Goal: Transaction & Acquisition: Complete application form

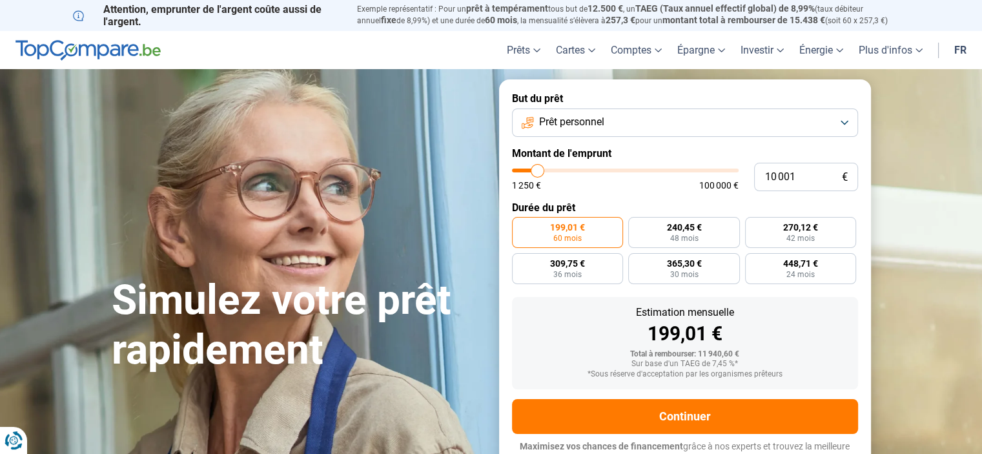
click at [782, 114] on button "Prêt personnel" at bounding box center [685, 122] width 346 height 28
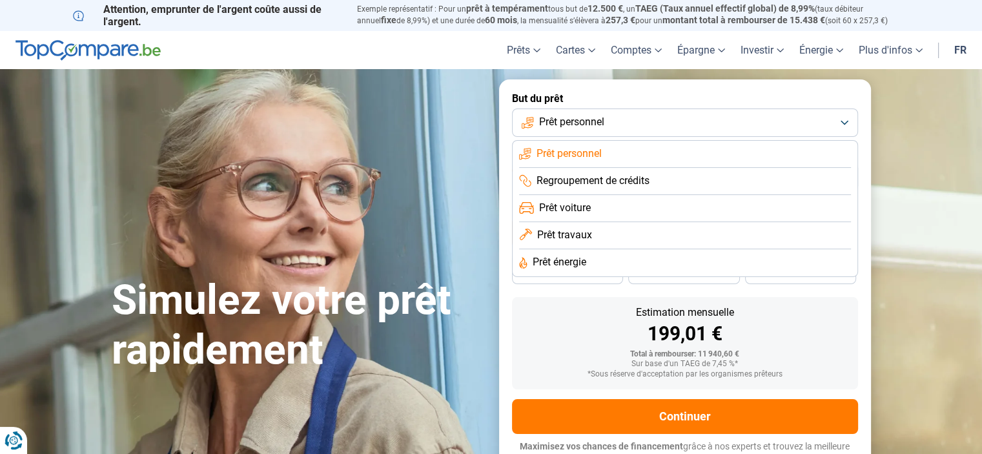
click at [578, 234] on span "Prêt travaux" at bounding box center [564, 235] width 55 height 14
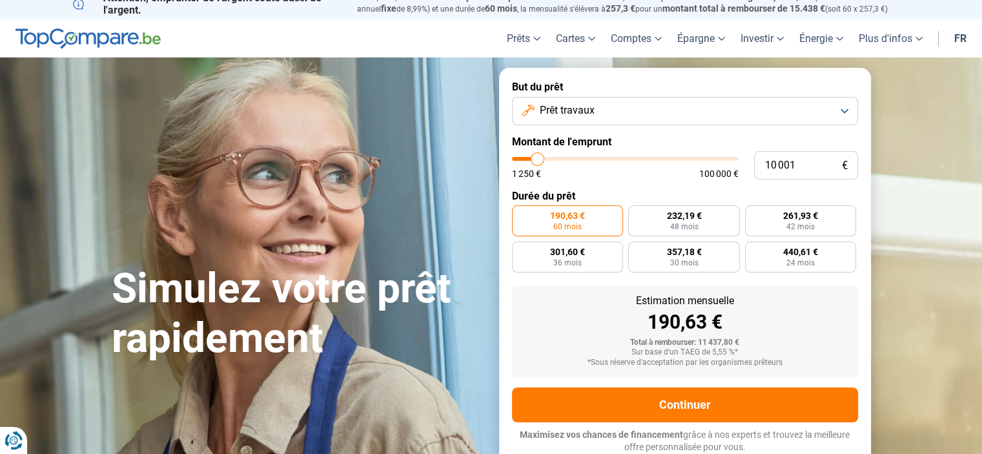
scroll to position [12, 0]
drag, startPoint x: 706, startPoint y: 124, endPoint x: 699, endPoint y: 114, distance: 11.6
click at [705, 123] on form "But du prêt Prêt travaux Montant de l'emprunt 10 001 € 1 250 € 100 000 € Durée …" at bounding box center [685, 266] width 372 height 398
click at [699, 114] on button "Prêt travaux" at bounding box center [685, 110] width 346 height 28
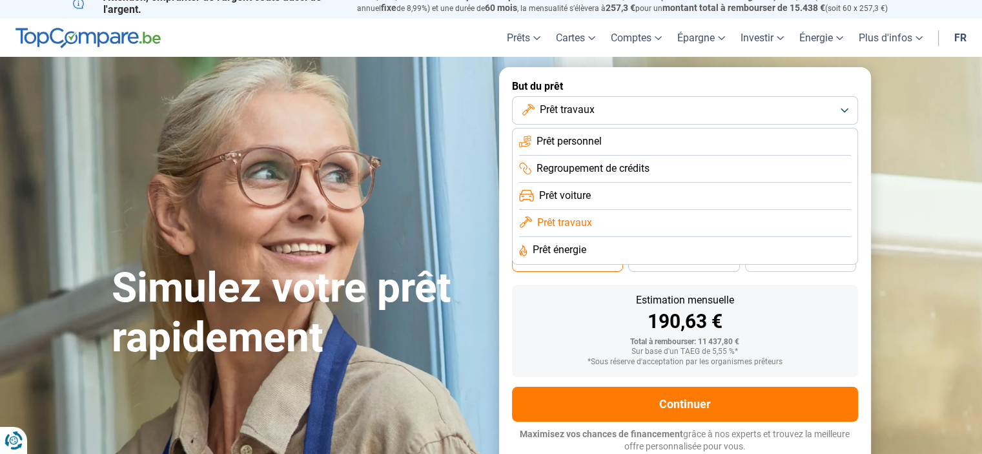
click at [559, 252] on span "Prêt énergie" at bounding box center [560, 250] width 54 height 14
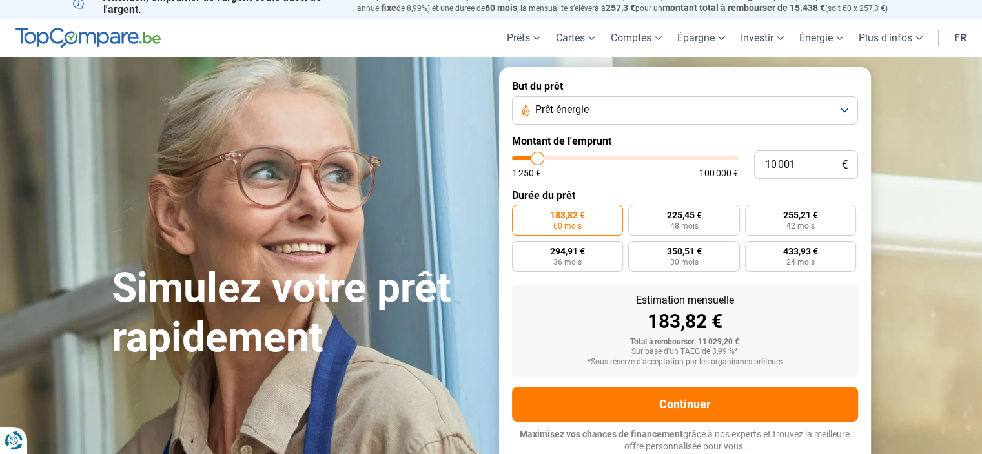
type input "8 750"
type input "8750"
type input "9 750"
type input "9750"
type input "12 250"
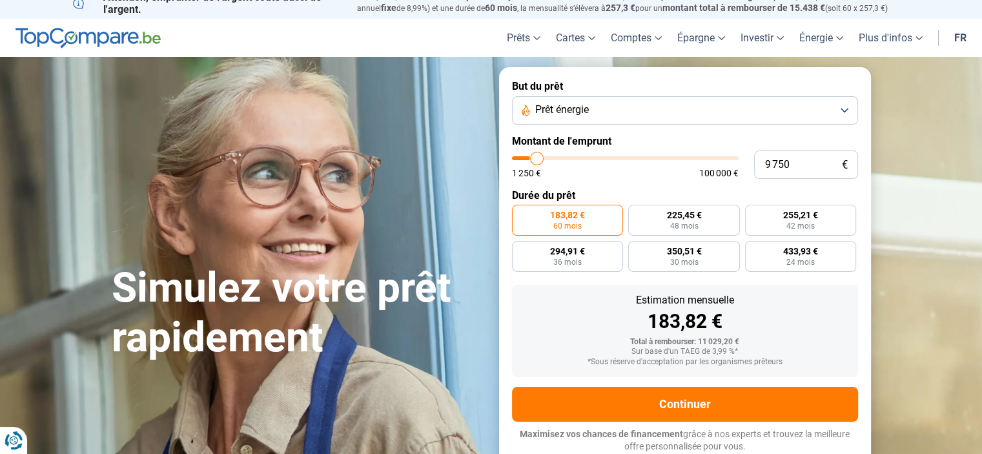
type input "12250"
type input "13 750"
type input "13750"
type input "14 500"
type input "14500"
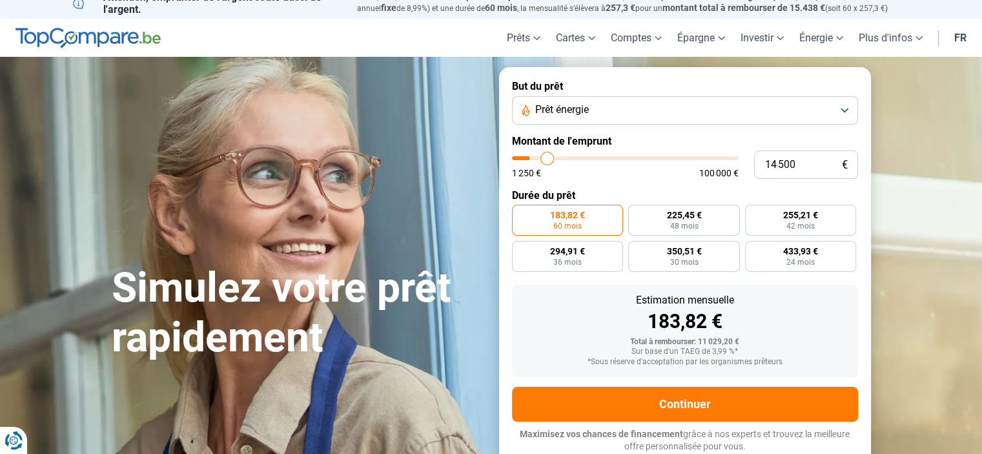
type input "15 250"
type input "15250"
type input "15 750"
type input "15750"
type input "17 500"
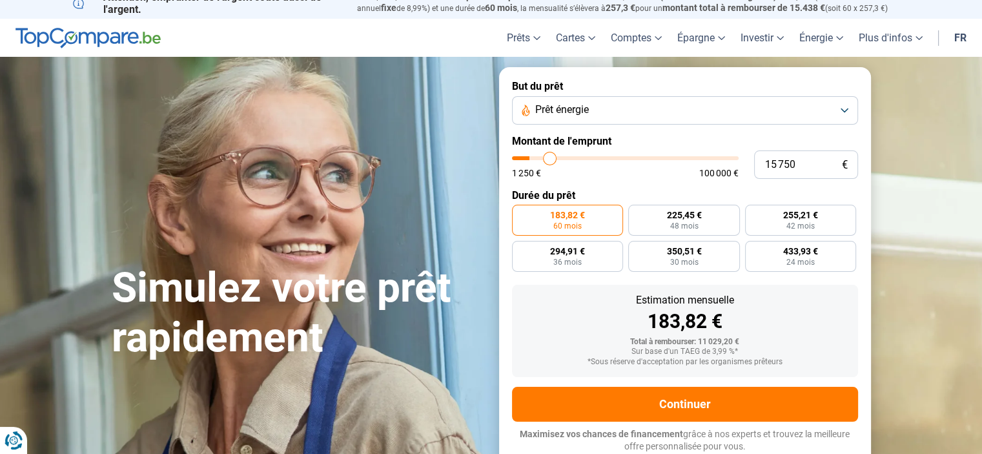
type input "17500"
type input "18 000"
type input "18000"
type input "18 750"
type input "18750"
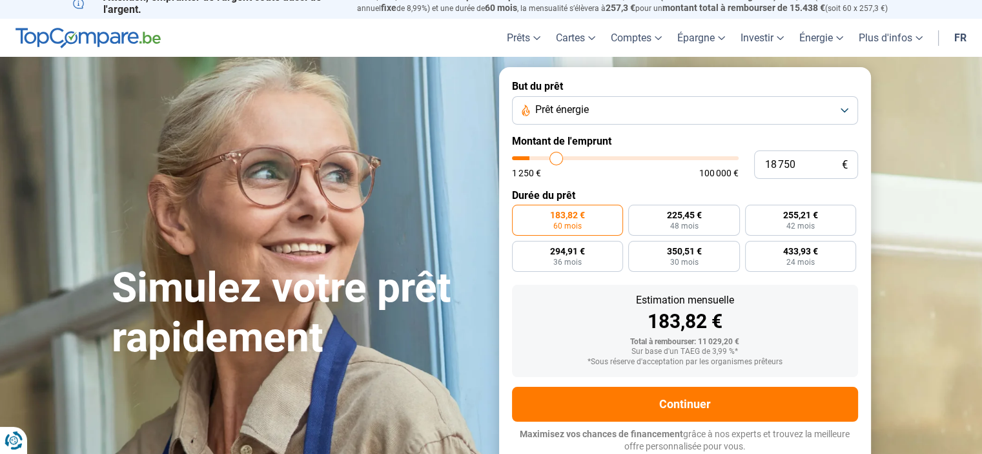
type input "20 500"
type input "20500"
type input "23 750"
type input "23750"
type input "26 000"
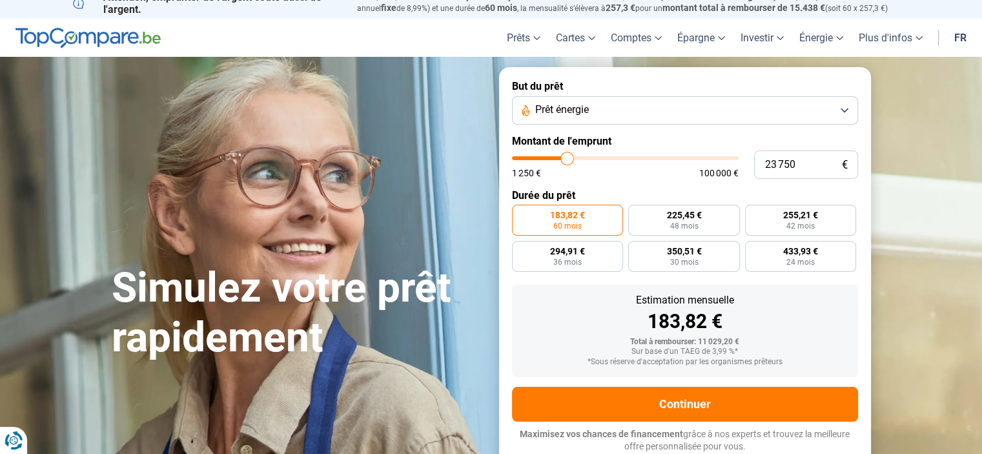
type input "26000"
type input "27 500"
type input "27500"
type input "27 750"
type input "27750"
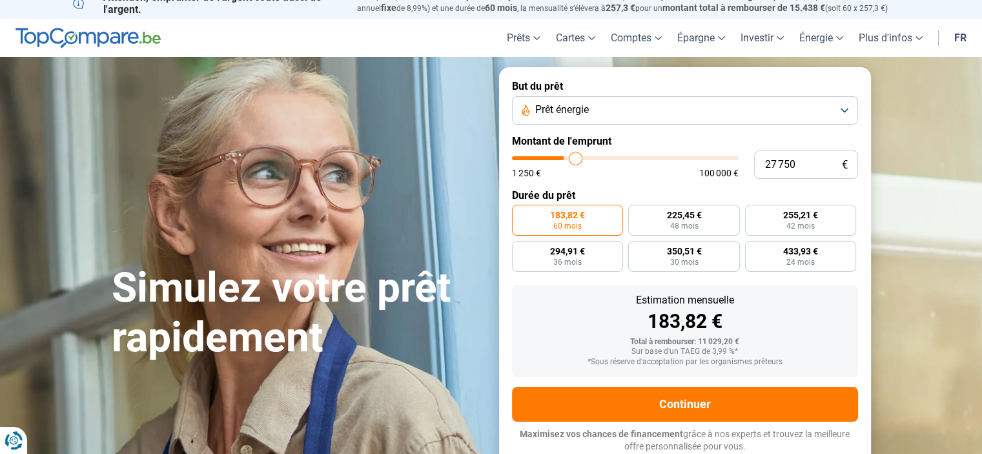
type input "28 250"
type input "28250"
type input "29 000"
type input "29000"
type input "30 000"
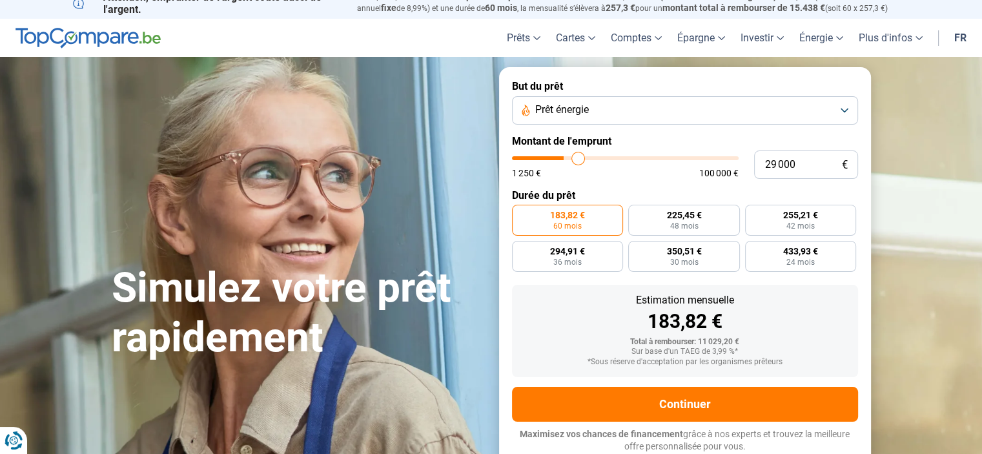
type input "30000"
type input "31 000"
type input "31000"
type input "31 500"
type input "31500"
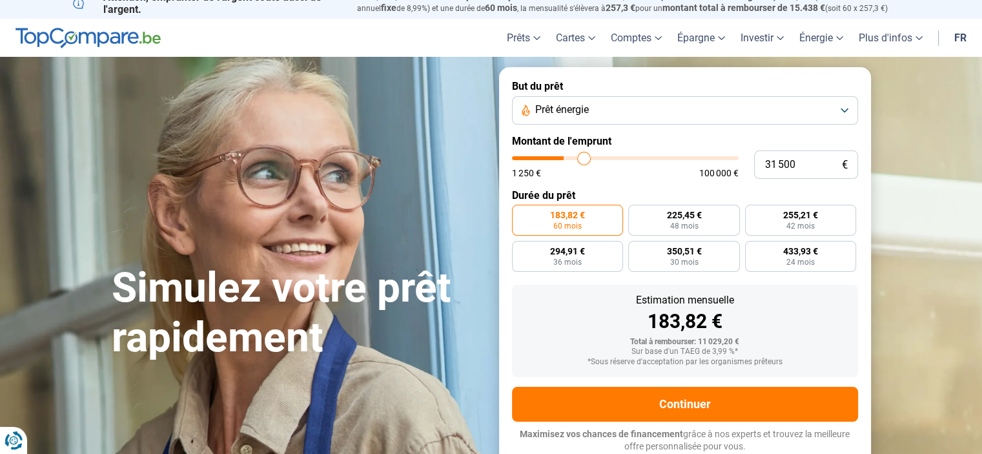
type input "32 500"
type input "32500"
type input "33 500"
type input "33500"
type input "34 250"
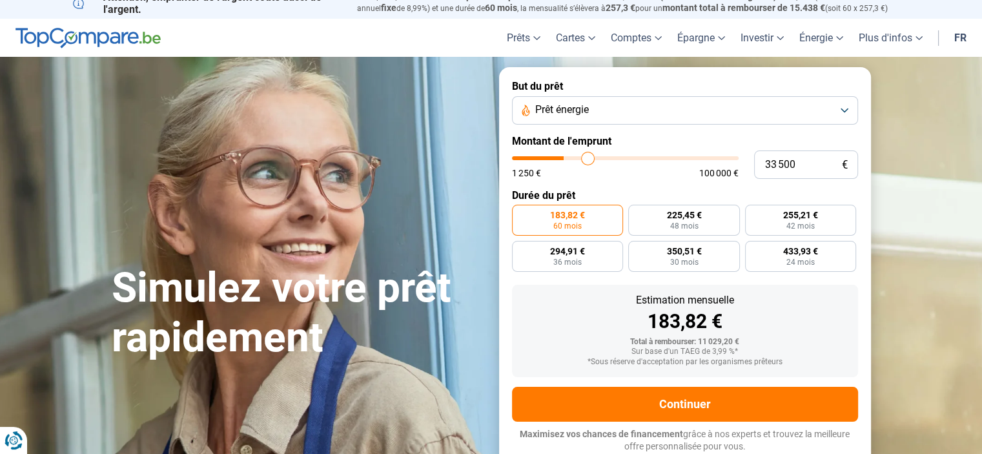
type input "34250"
type input "34 500"
type input "34500"
type input "34 750"
type input "34750"
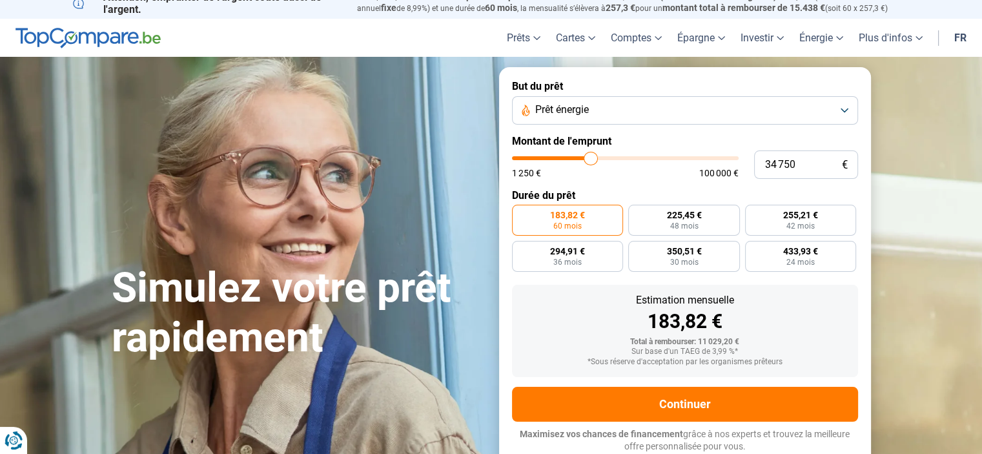
type input "35 500"
type input "35500"
type input "35 750"
type input "35750"
type input "36 500"
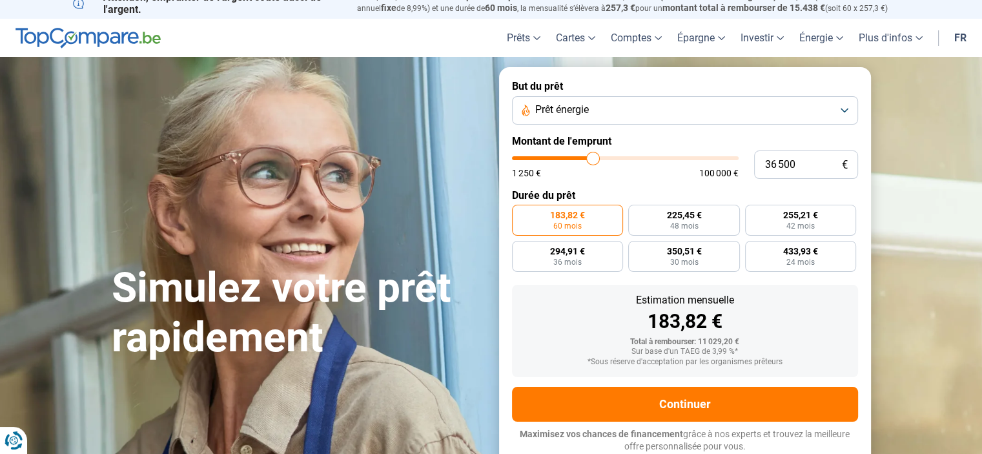
type input "36500"
type input "37 500"
type input "37500"
type input "38 250"
type input "38250"
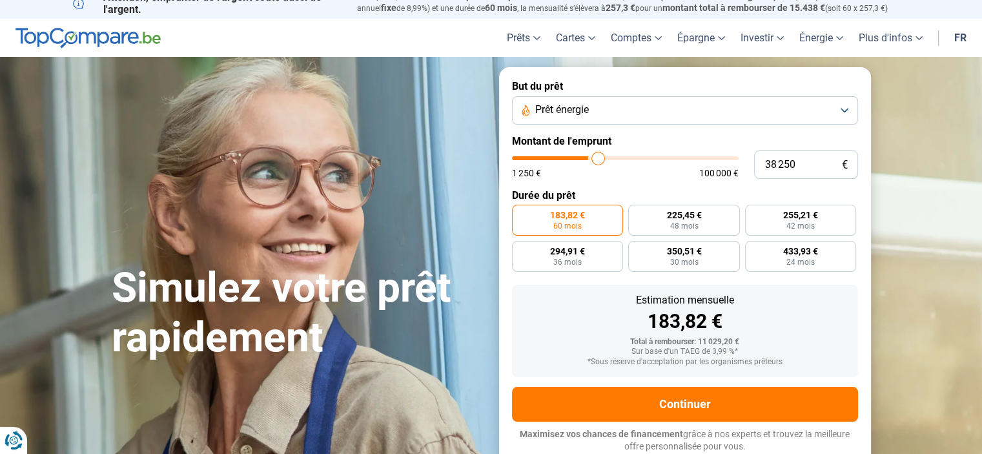
type input "38 500"
type input "38500"
type input "39 250"
type input "39250"
type input "41 000"
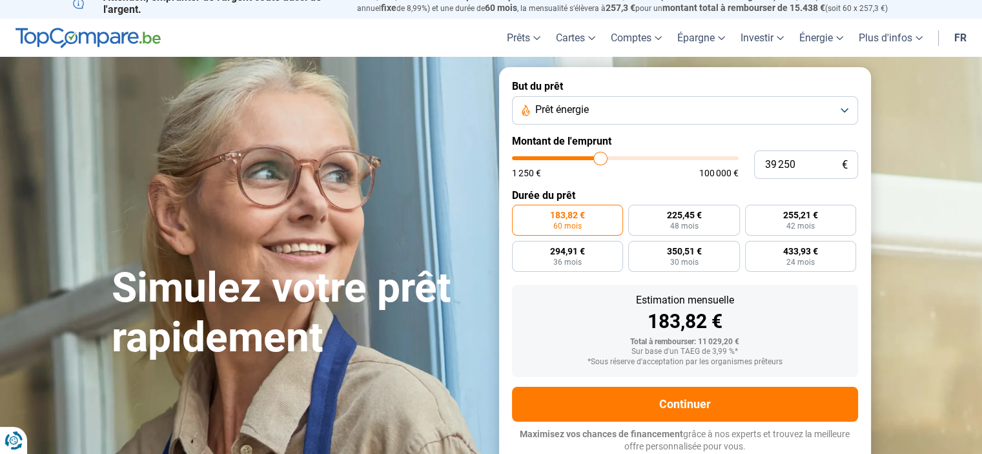
type input "41000"
type input "42 000"
type input "42000"
type input "42 250"
type input "42250"
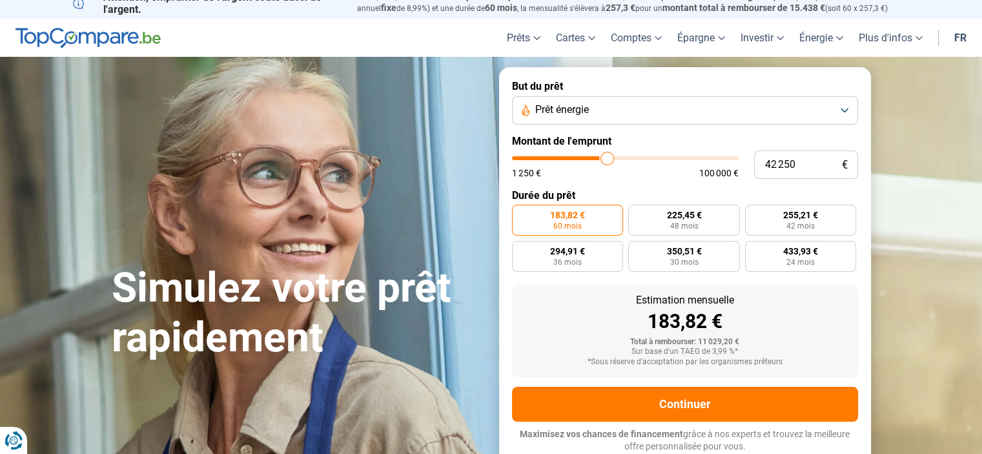
type input "42 500"
type input "42500"
type input "42 750"
type input "42750"
type input "43 000"
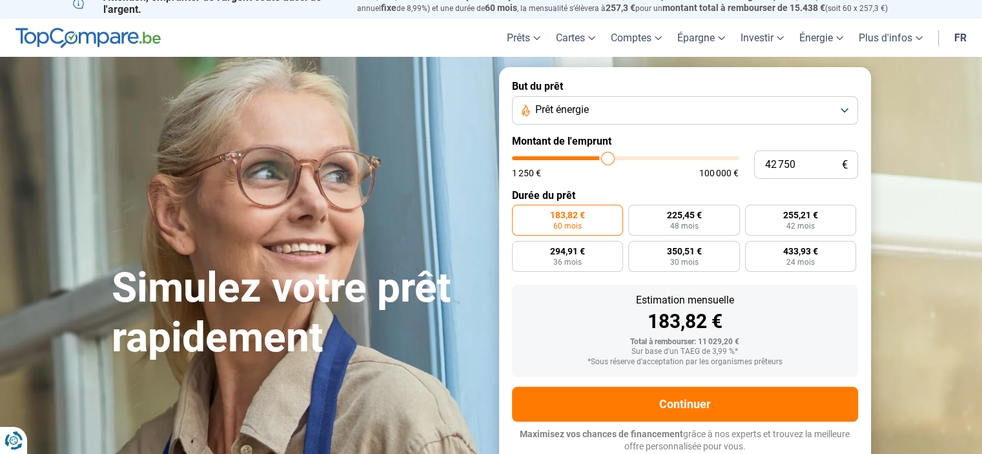
type input "43000"
type input "43 500"
type input "43500"
type input "43 750"
type input "43750"
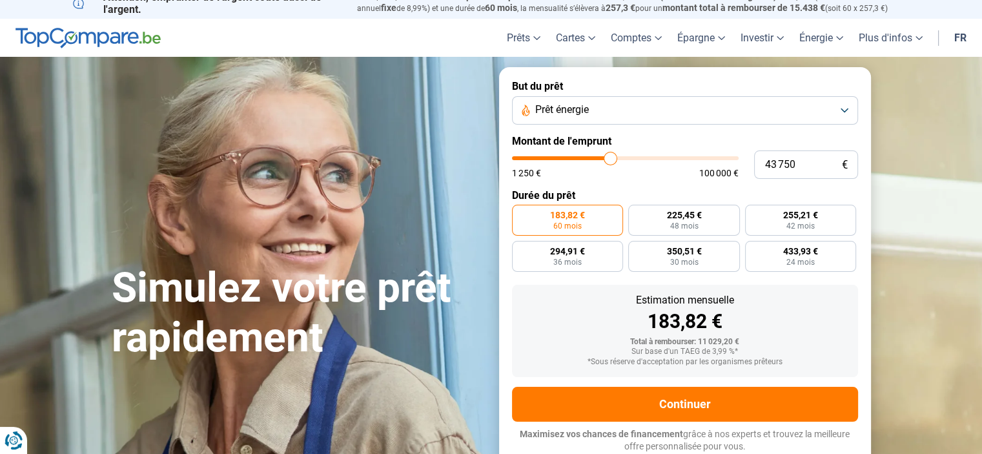
type input "44 000"
type input "44000"
type input "44 750"
type input "44750"
type input "45 000"
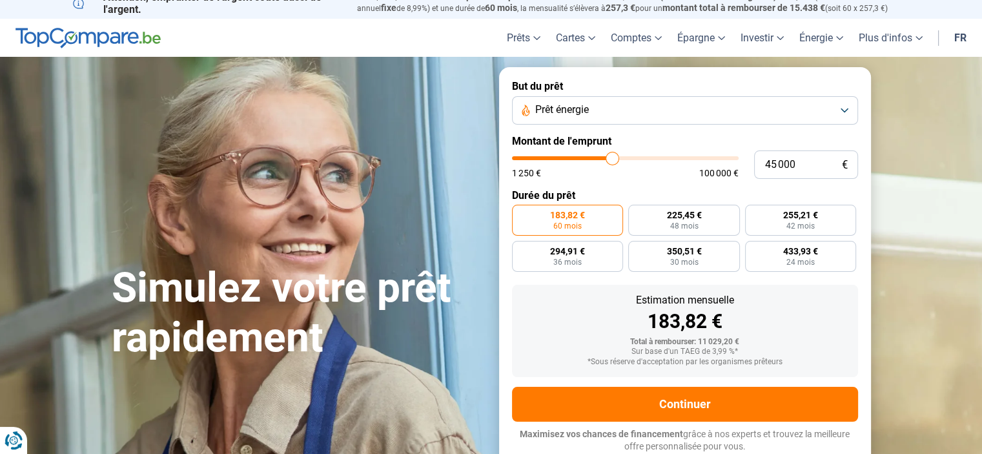
type input "45000"
type input "45 500"
type input "45500"
type input "46 000"
type input "46000"
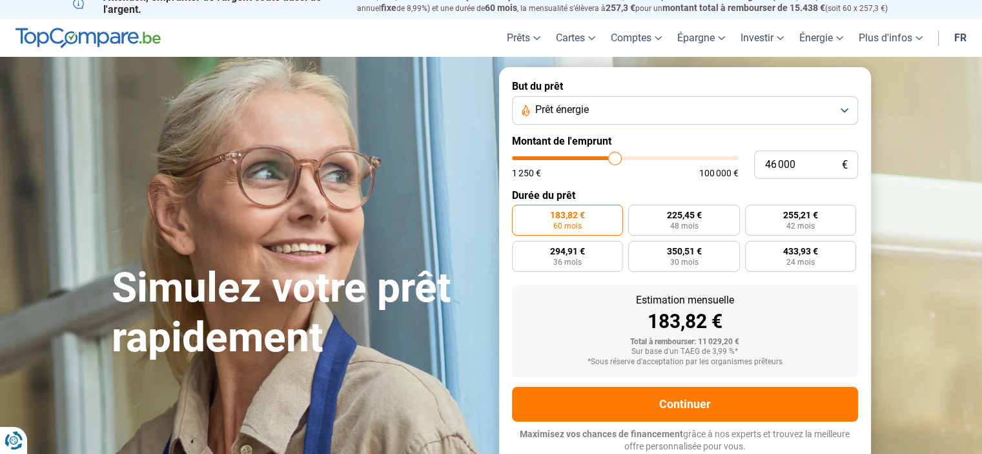
type input "46 250"
type input "46250"
type input "47 250"
type input "47250"
type input "48 500"
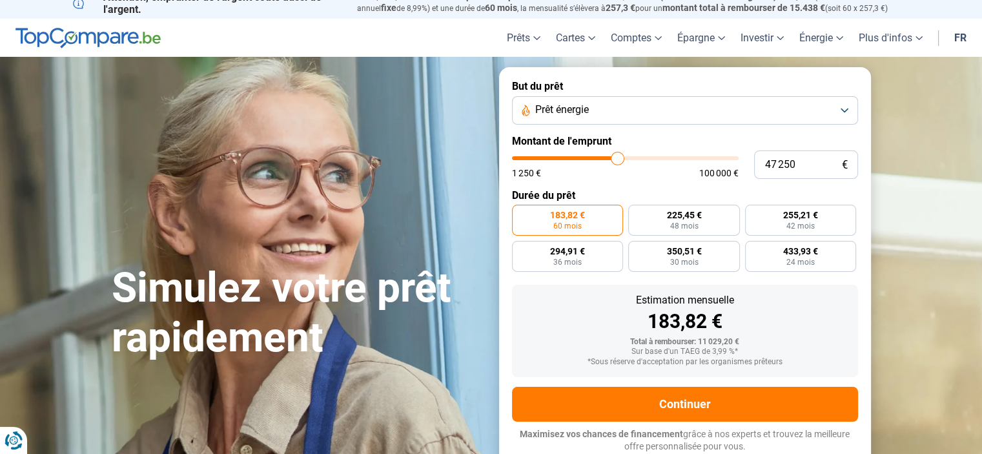
type input "48500"
type input "49 250"
type input "49250"
type input "49 500"
type input "49500"
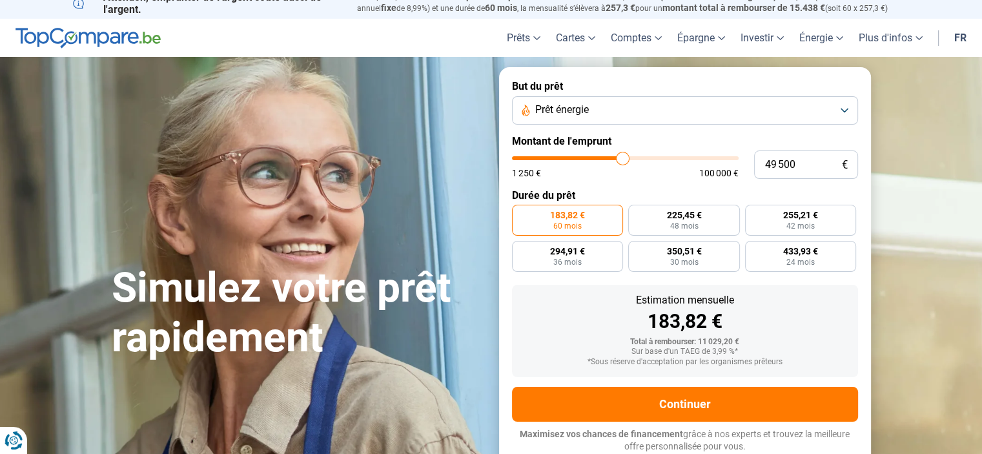
type input "49 750"
type input "49750"
type input "50 000"
type input "50000"
type input "50 250"
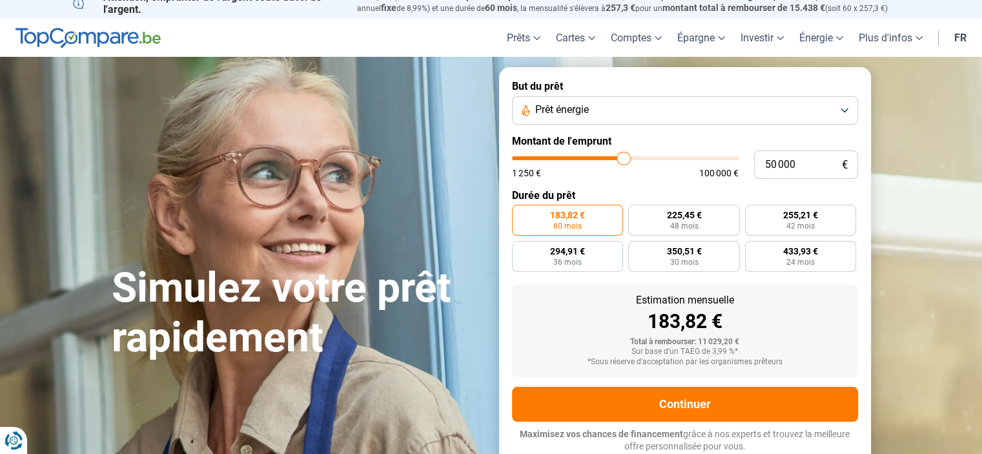
type input "50250"
type input "49 750"
type input "49750"
type input "49 250"
type input "49250"
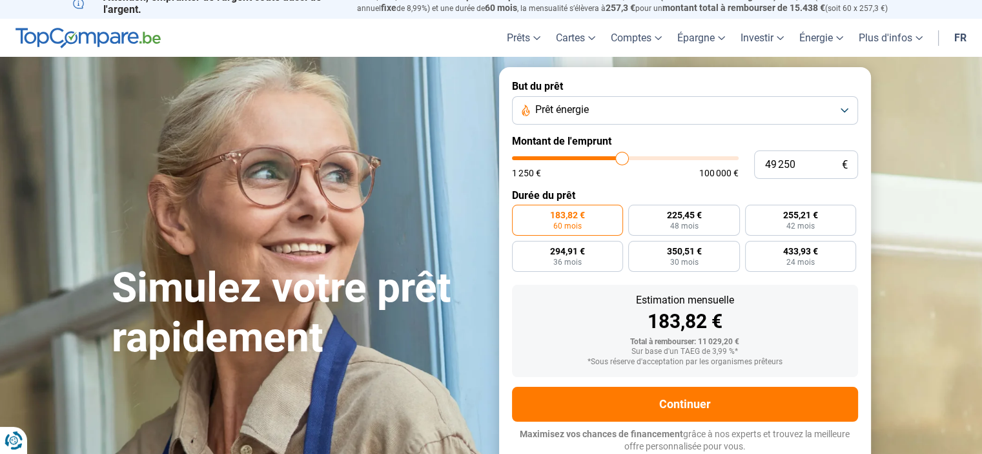
type input "49 500"
type input "49500"
type input "50 000"
type input "50000"
type input "50 250"
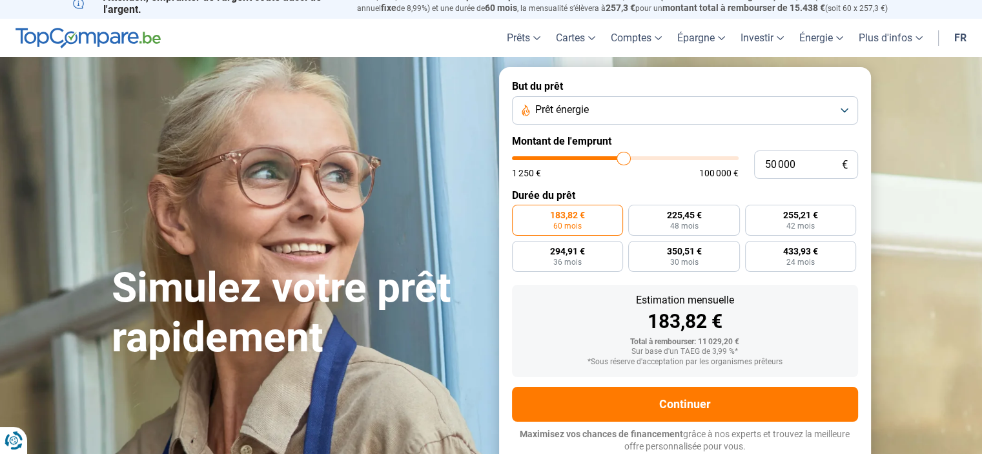
type input "50250"
type input "50 500"
type input "50500"
type input "50 250"
type input "50250"
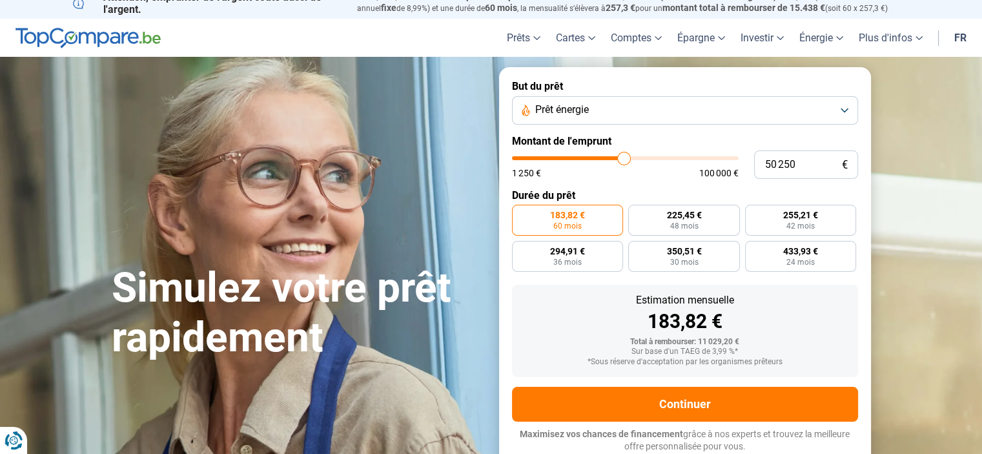
type input "50 000"
drag, startPoint x: 534, startPoint y: 156, endPoint x: 623, endPoint y: 159, distance: 89.1
type input "50000"
click at [623, 159] on input "range" at bounding box center [625, 158] width 227 height 4
radio input "false"
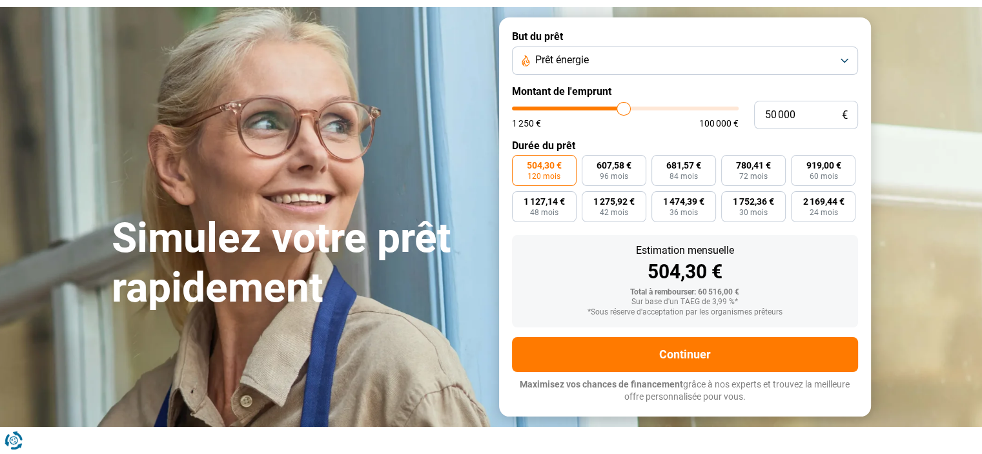
scroll to position [77, 0]
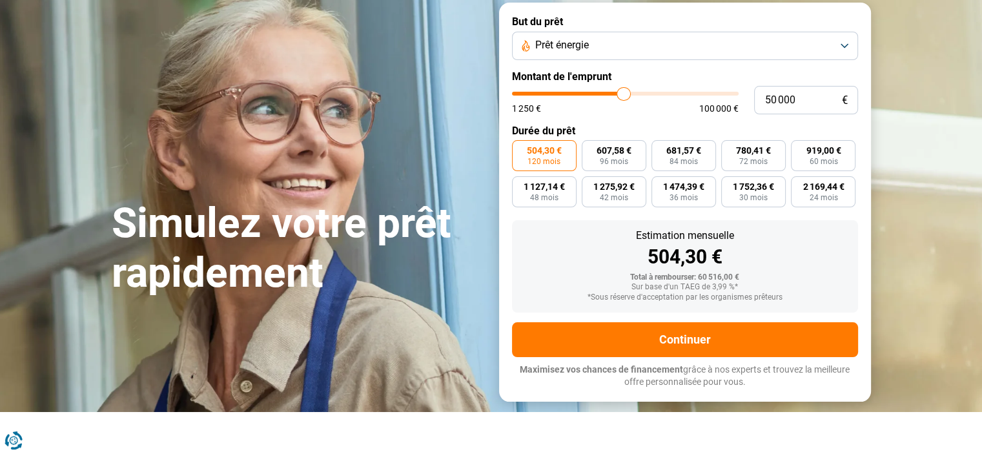
click at [536, 155] on span "504,30 €" at bounding box center [544, 150] width 35 height 9
click at [520, 148] on input "504,30 € 120 mois" at bounding box center [516, 144] width 8 height 8
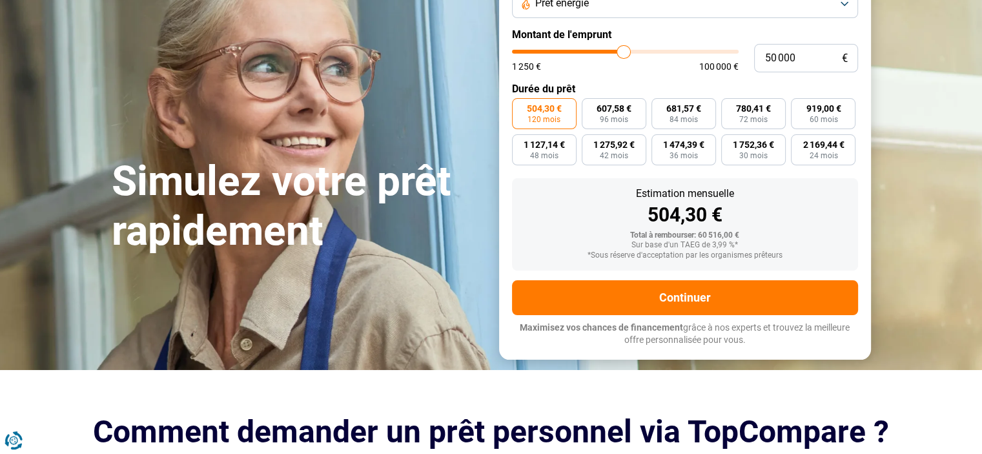
scroll to position [141, 0]
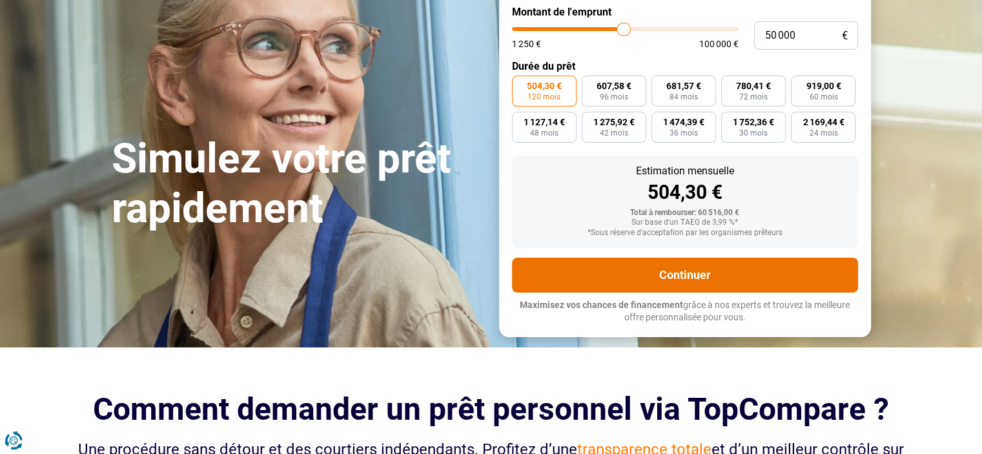
click at [642, 281] on button "Continuer" at bounding box center [685, 275] width 346 height 35
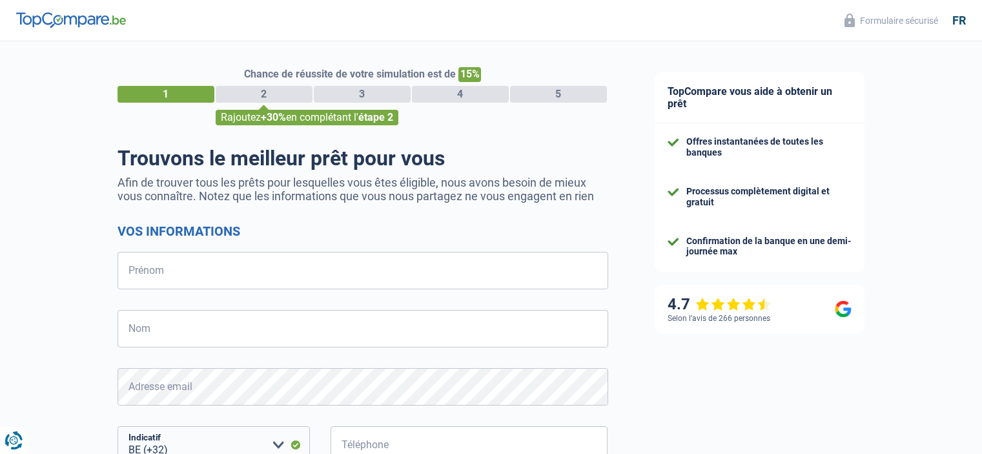
select select "32"
